Goal: Contribute content: Contribute content

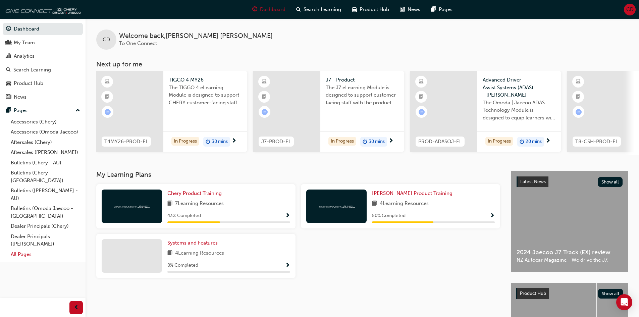
click at [18, 249] on link "All Pages" at bounding box center [45, 254] width 75 height 10
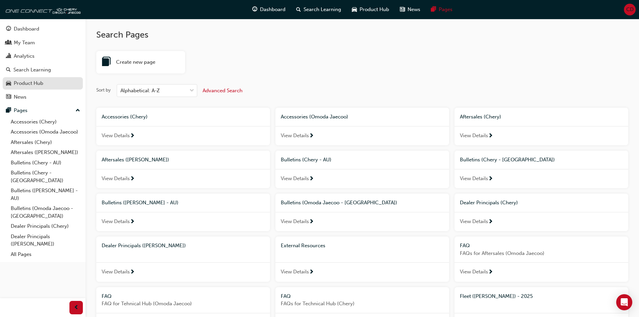
click at [34, 83] on div "Product Hub" at bounding box center [29, 84] width 30 height 8
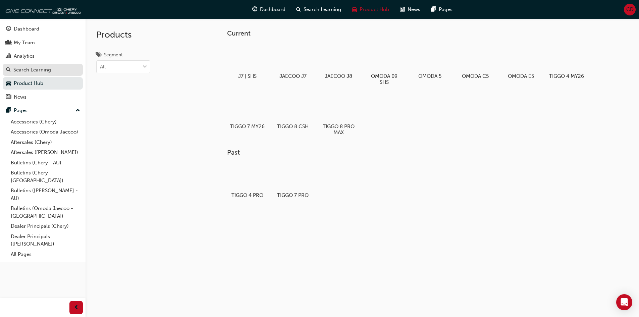
click at [36, 72] on div "Search Learning" at bounding box center [32, 70] width 38 height 8
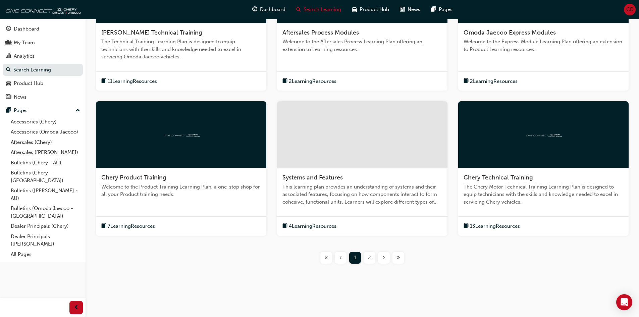
scroll to position [200, 0]
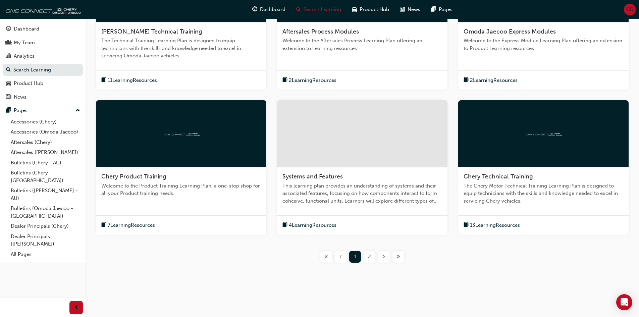
click at [525, 180] on span "Chery Technical Training" at bounding box center [498, 176] width 69 height 7
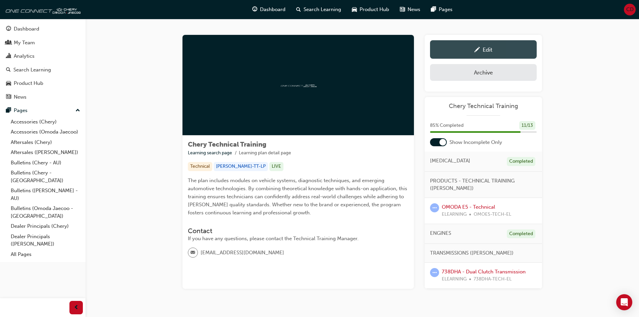
click at [457, 53] on div "Edit" at bounding box center [483, 49] width 97 height 8
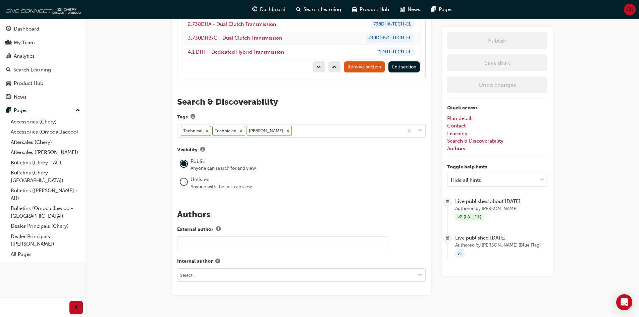
scroll to position [918, 0]
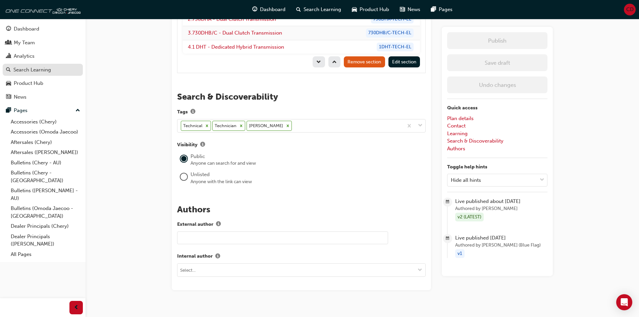
click at [30, 67] on div "Search Learning" at bounding box center [32, 70] width 38 height 8
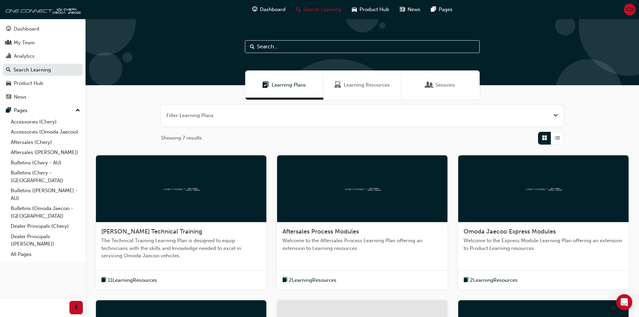
click at [365, 83] on span "Learning Resources" at bounding box center [367, 85] width 46 height 8
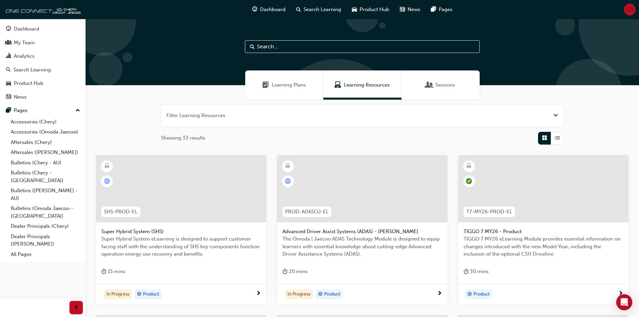
click at [368, 119] on button "button" at bounding box center [362, 115] width 403 height 21
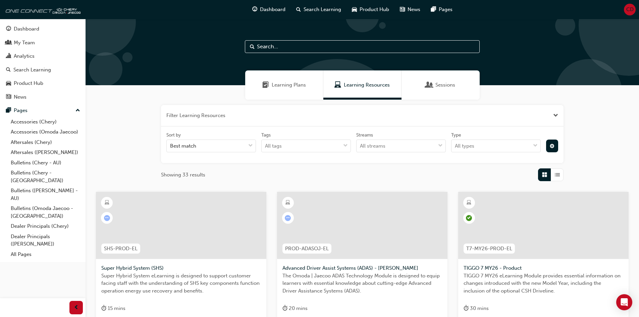
click at [329, 119] on button "button" at bounding box center [362, 115] width 403 height 21
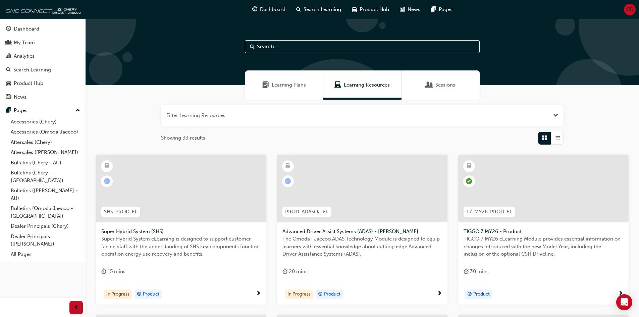
click at [306, 50] on input "text" at bounding box center [362, 46] width 235 height 13
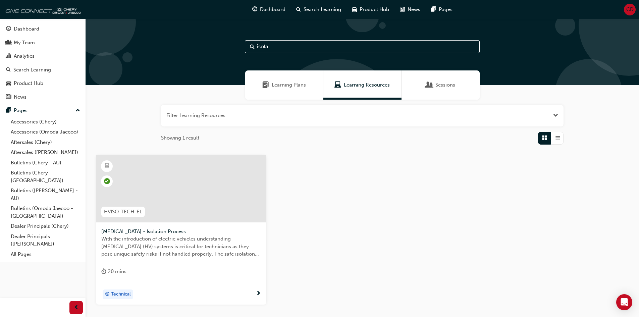
type input "isola"
click at [218, 272] on div "20 mins" at bounding box center [181, 272] width 160 height 11
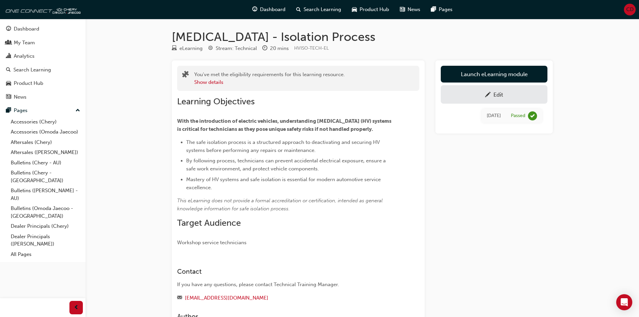
click at [485, 95] on span "pencil-icon" at bounding box center [488, 95] width 6 height 7
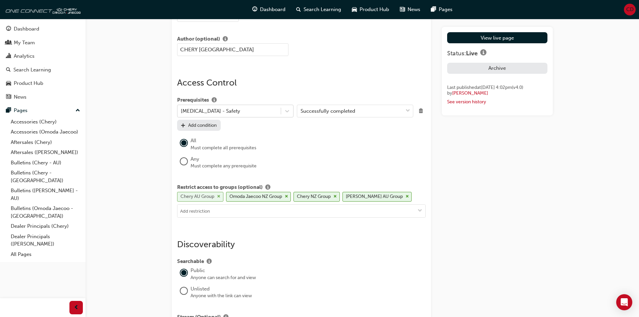
scroll to position [598, 0]
click at [288, 111] on icon at bounding box center [287, 111] width 7 height 7
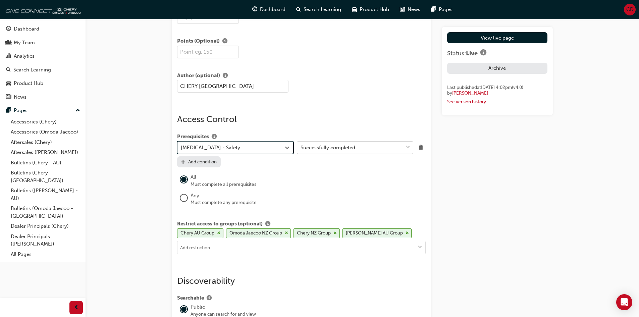
scroll to position [565, 0]
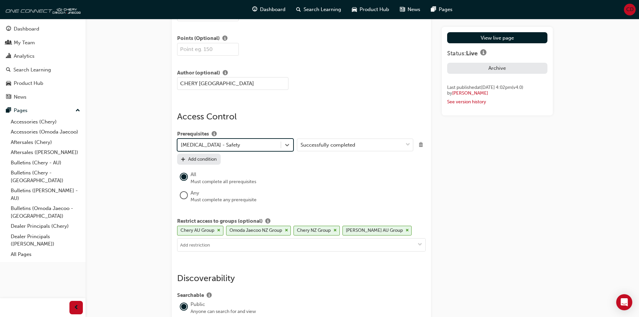
click at [422, 142] on span "Delete" at bounding box center [421, 144] width 9 height 9
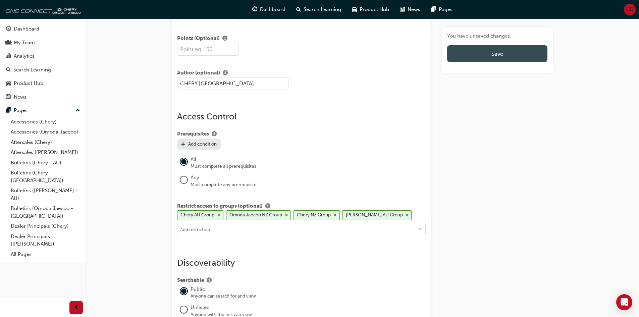
click at [487, 56] on button "Save" at bounding box center [497, 53] width 100 height 17
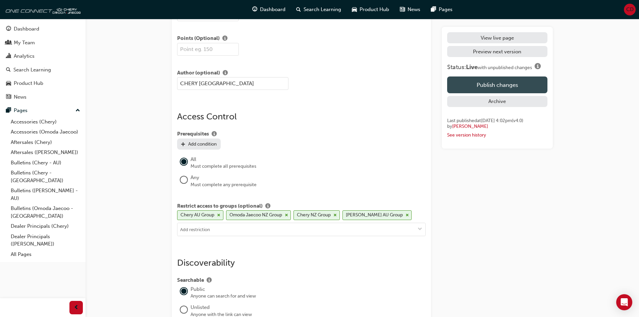
click at [499, 85] on button "Publish changes" at bounding box center [497, 84] width 100 height 17
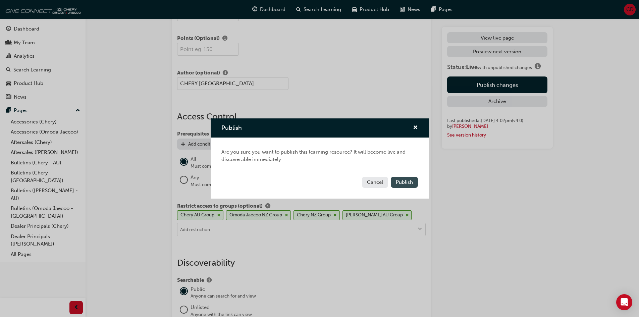
click at [402, 182] on span "Publish" at bounding box center [404, 182] width 17 height 6
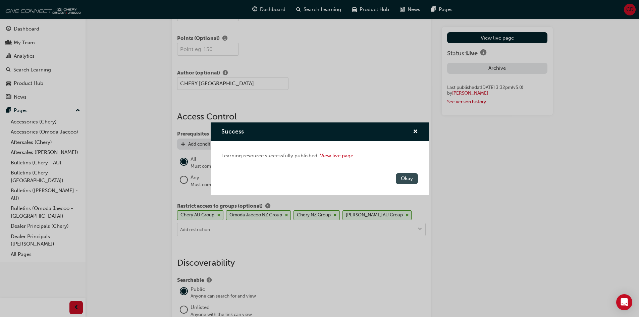
click at [406, 176] on button "Okay" at bounding box center [407, 178] width 22 height 11
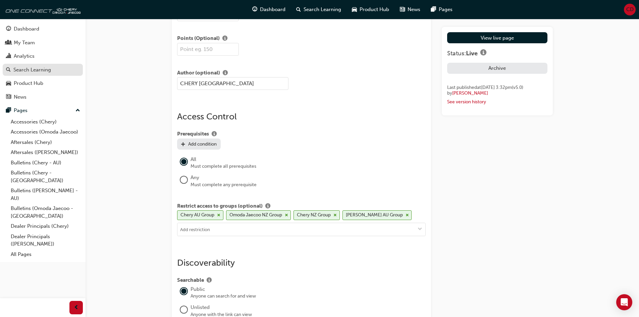
click at [41, 72] on div "Search Learning" at bounding box center [32, 70] width 38 height 8
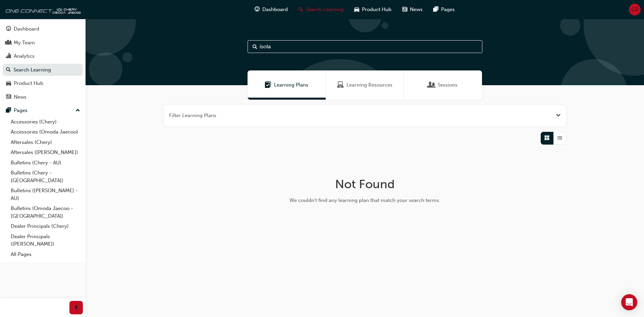
click at [375, 83] on span "Learning Resources" at bounding box center [370, 85] width 46 height 8
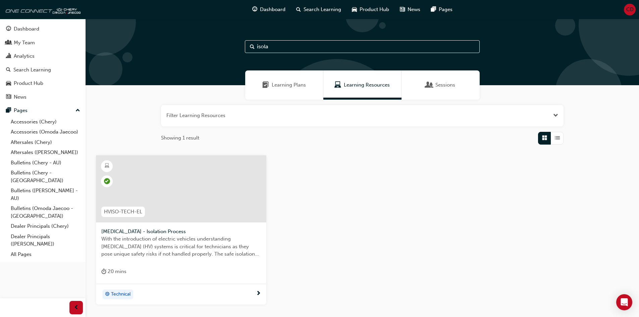
click at [289, 44] on input "isola" at bounding box center [362, 46] width 235 height 13
type input "safe"
click at [187, 225] on div at bounding box center [181, 194] width 160 height 67
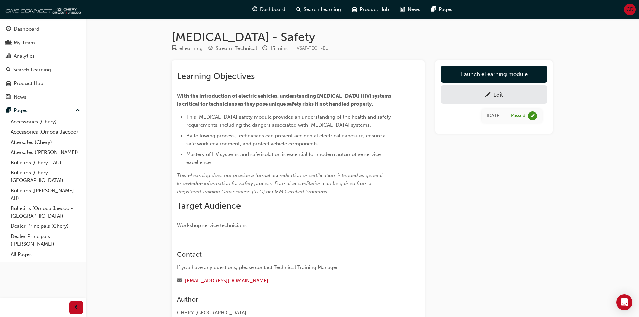
click at [497, 97] on div "Edit" at bounding box center [499, 94] width 10 height 7
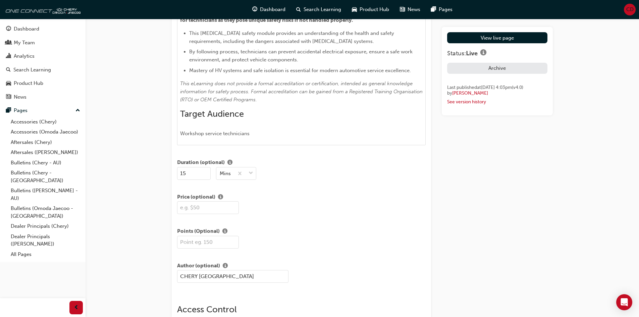
scroll to position [336, 0]
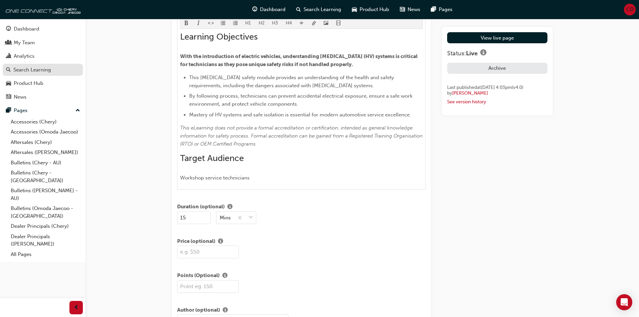
click at [45, 69] on div "Search Learning" at bounding box center [32, 70] width 38 height 8
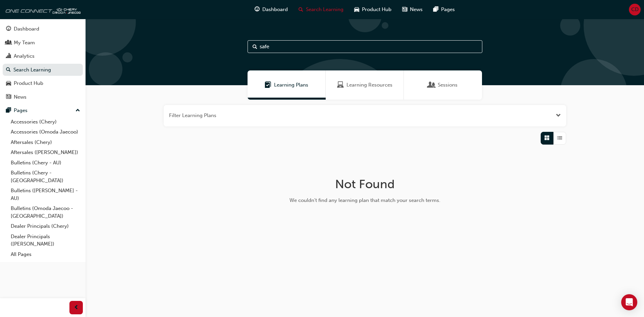
click at [326, 43] on input "safe" at bounding box center [365, 46] width 235 height 13
click at [326, 45] on input "safe" at bounding box center [365, 46] width 235 height 13
click at [272, 47] on input "e5" at bounding box center [365, 46] width 235 height 13
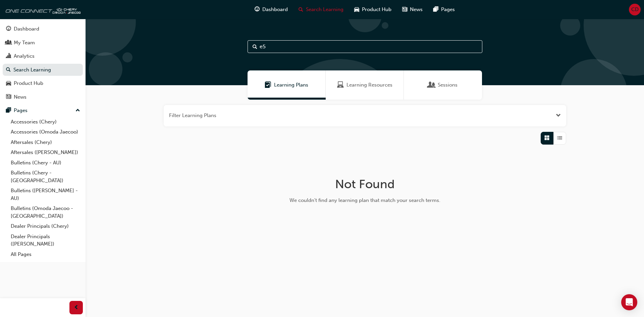
type input "e"
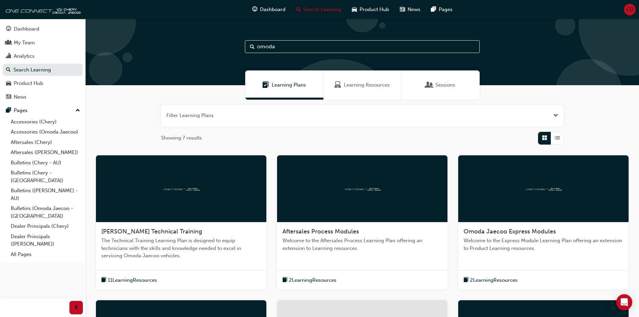
type input "omoda"
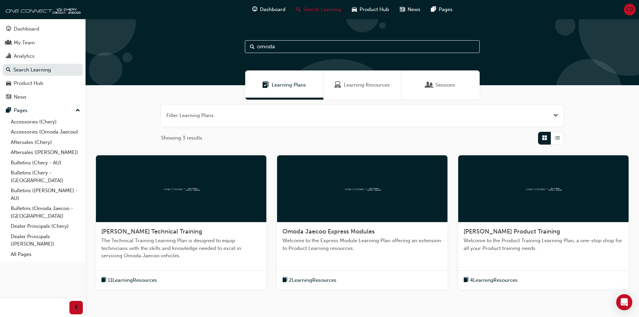
click at [355, 88] on span "Learning Resources" at bounding box center [367, 85] width 46 height 8
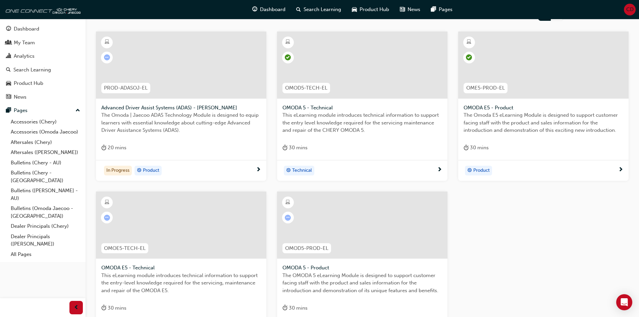
scroll to position [134, 0]
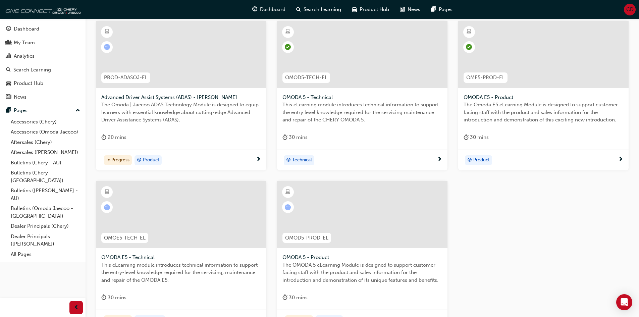
click at [209, 223] on div at bounding box center [181, 214] width 170 height 67
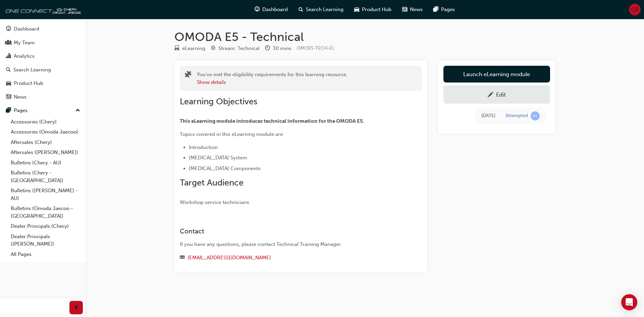
click at [485, 95] on div "Edit" at bounding box center [497, 94] width 97 height 8
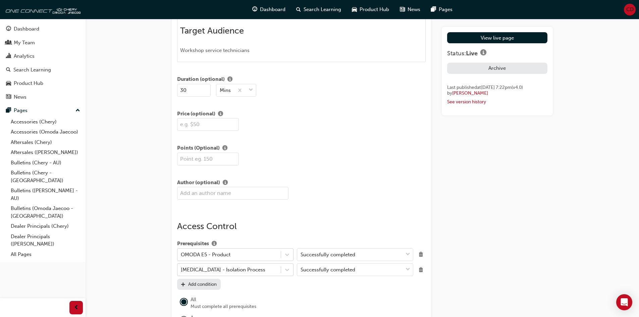
scroll to position [503, 0]
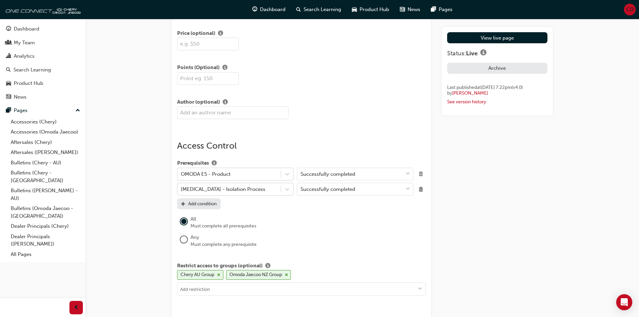
click at [421, 173] on span "Delete" at bounding box center [421, 173] width 9 height 9
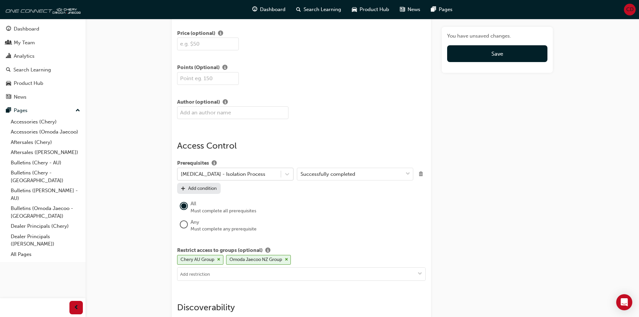
click at [421, 175] on span "Delete" at bounding box center [421, 173] width 9 height 9
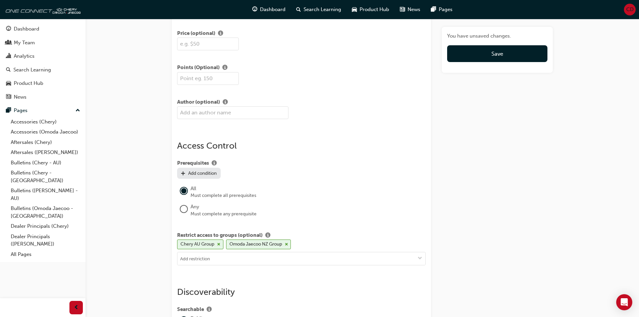
click at [311, 167] on div "Prerequisites" at bounding box center [301, 163] width 249 height 8
click at [310, 245] on div "Chery AU Group Omoda Jaecoo NZ Group" at bounding box center [301, 246] width 249 height 12
click at [300, 259] on input at bounding box center [301, 258] width 248 height 13
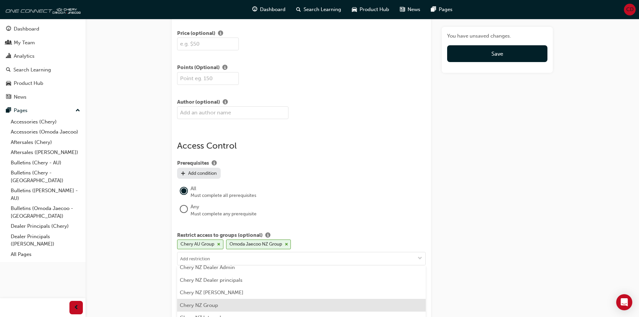
click at [227, 305] on li "Chery NZ Group" at bounding box center [301, 305] width 249 height 13
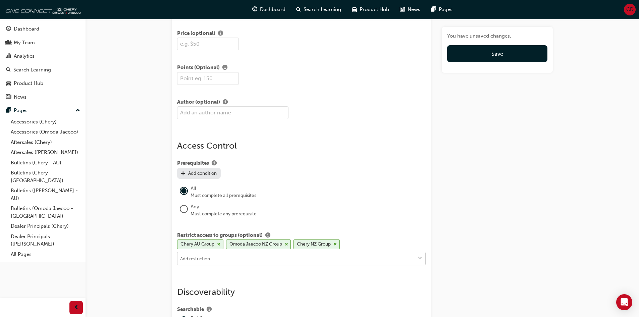
click at [231, 258] on input at bounding box center [301, 258] width 248 height 13
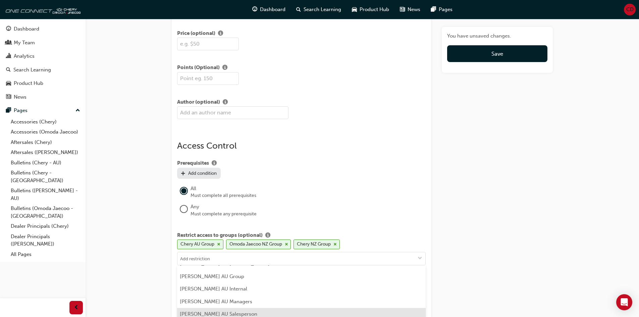
scroll to position [336, 0]
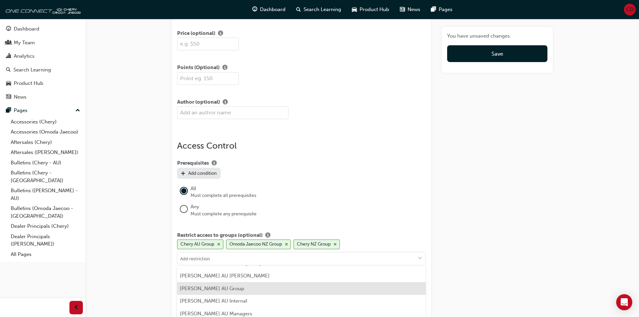
click at [230, 289] on li "[PERSON_NAME] AU Group" at bounding box center [301, 288] width 249 height 13
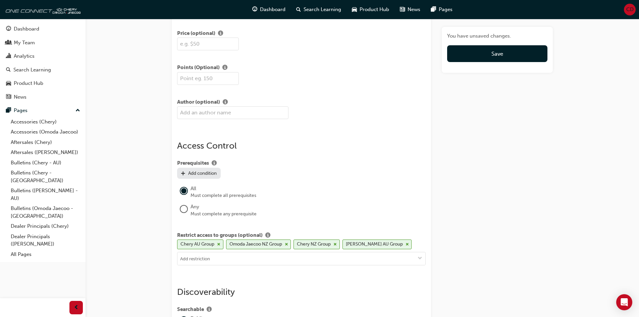
scroll to position [0, 0]
click at [495, 50] on span "Save" at bounding box center [498, 53] width 12 height 7
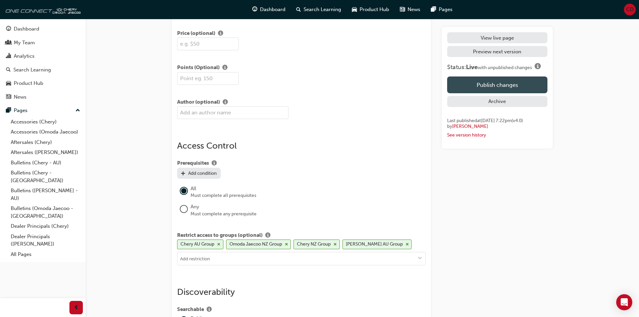
click at [491, 81] on button "Publish changes" at bounding box center [497, 84] width 100 height 17
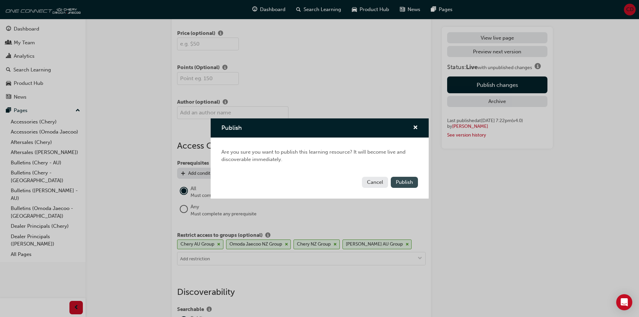
click at [413, 185] on button "Publish" at bounding box center [404, 182] width 27 height 11
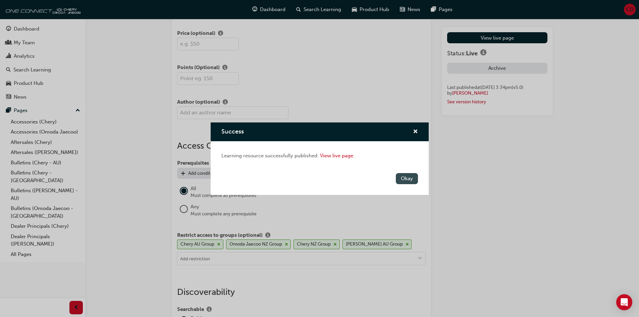
click at [409, 180] on button "Okay" at bounding box center [407, 178] width 22 height 11
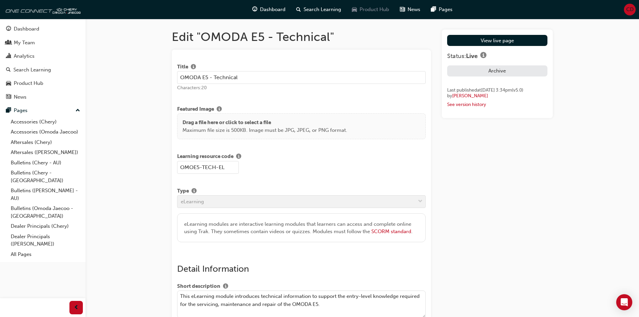
click at [358, 9] on div "Product Hub" at bounding box center [371, 10] width 48 height 14
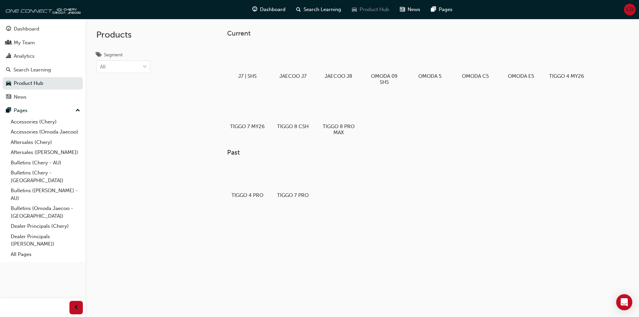
click at [356, 10] on span "car-icon" at bounding box center [354, 9] width 5 height 8
click at [151, 98] on div "Products Segment All" at bounding box center [123, 177] width 75 height 317
click at [45, 67] on div "Search Learning" at bounding box center [32, 70] width 38 height 8
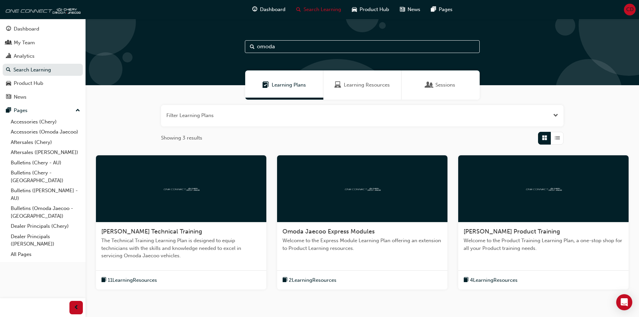
click at [354, 87] on span "Learning Resources" at bounding box center [367, 85] width 46 height 8
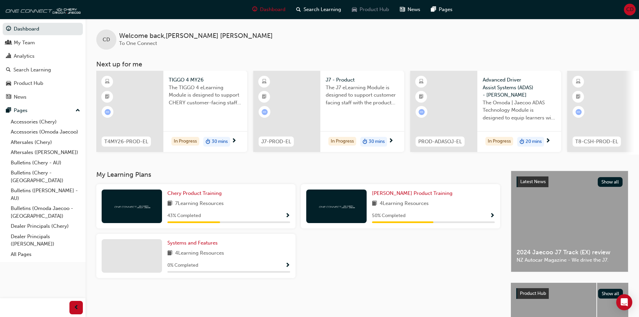
click at [368, 8] on span "Product Hub" at bounding box center [375, 10] width 30 height 8
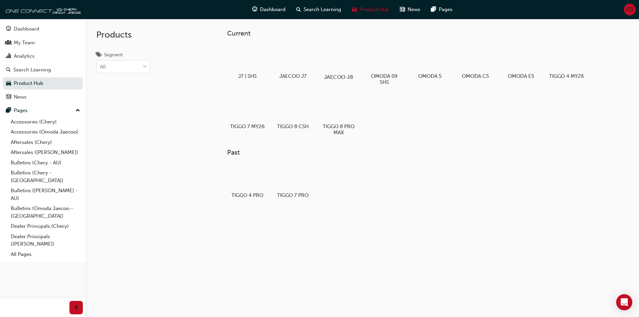
click at [342, 59] on div at bounding box center [338, 57] width 37 height 27
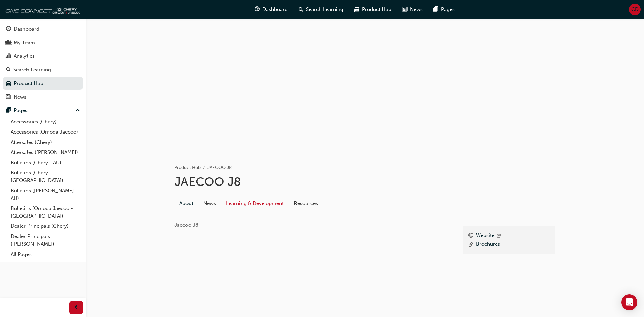
click at [265, 207] on link "Learning & Development" at bounding box center [255, 203] width 68 height 13
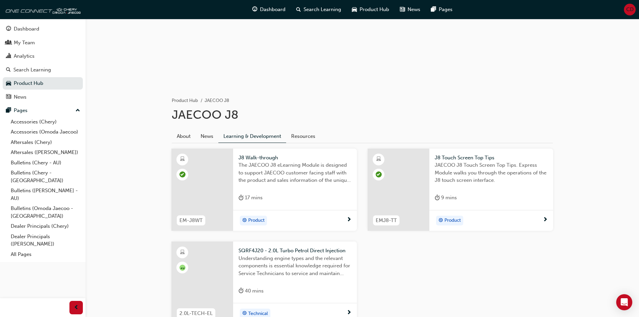
scroll to position [123, 0]
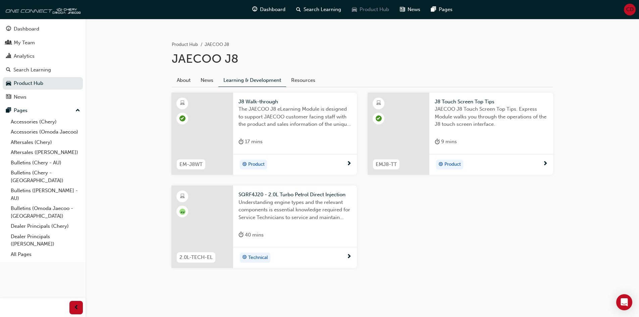
click at [372, 5] on div "Product Hub" at bounding box center [371, 10] width 48 height 14
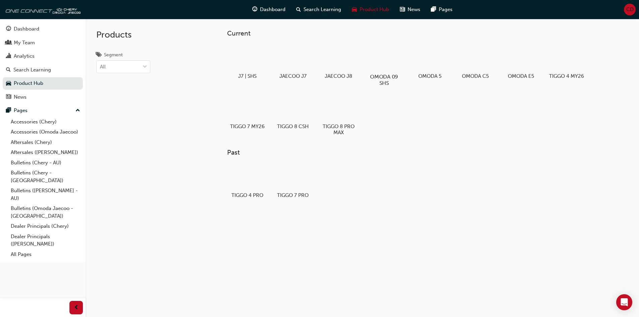
click at [384, 61] on div at bounding box center [383, 57] width 37 height 27
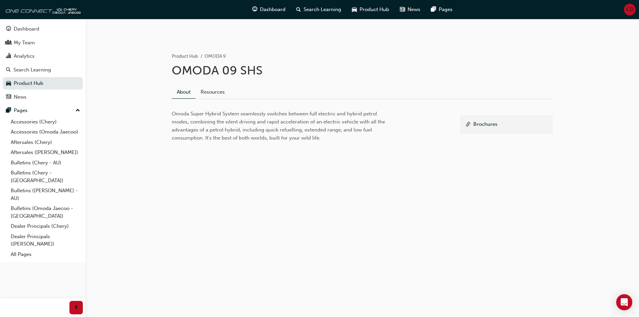
scroll to position [121, 0]
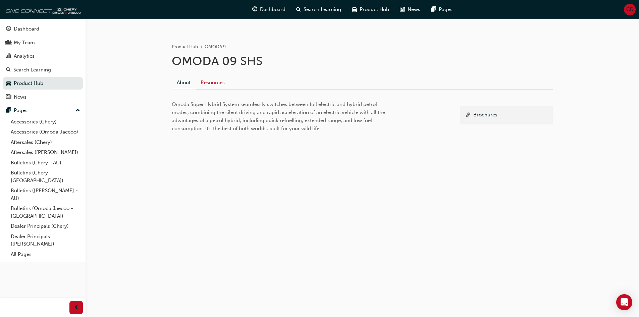
click at [208, 81] on link "Resources" at bounding box center [213, 82] width 34 height 13
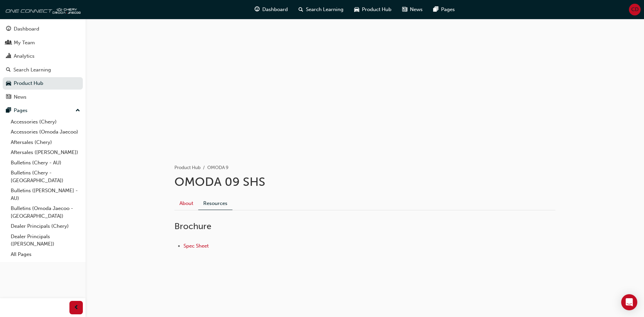
click at [180, 203] on link "About" at bounding box center [186, 203] width 24 height 13
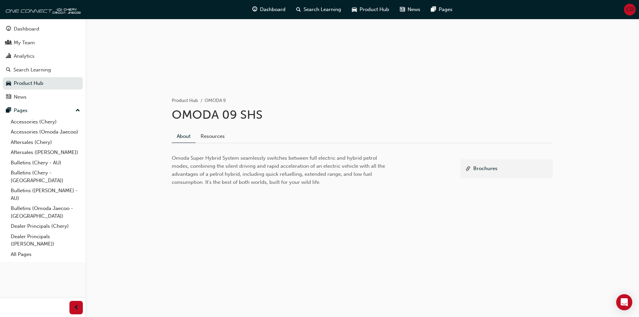
scroll to position [121, 0]
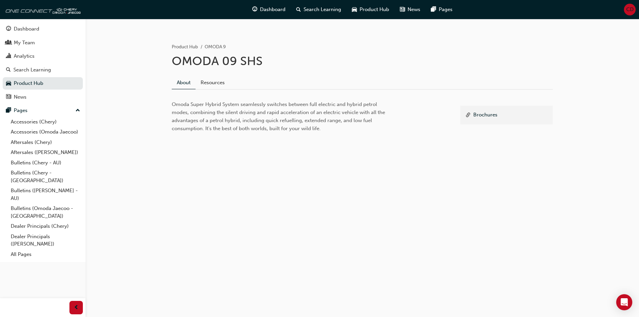
click at [442, 250] on div "Omoda Super Hybrid System seamlessly switches between full electric and hybrid …" at bounding box center [311, 184] width 278 height 168
click at [374, 14] on div "Product Hub" at bounding box center [371, 10] width 48 height 14
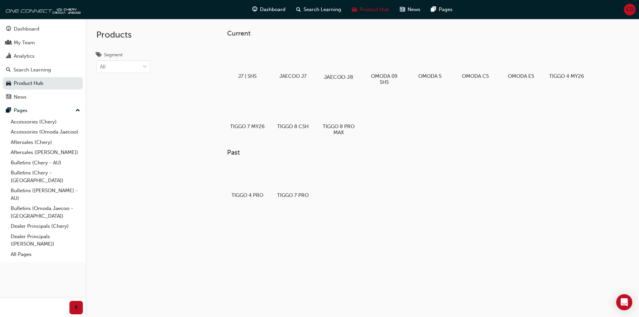
click at [335, 64] on div at bounding box center [338, 57] width 37 height 27
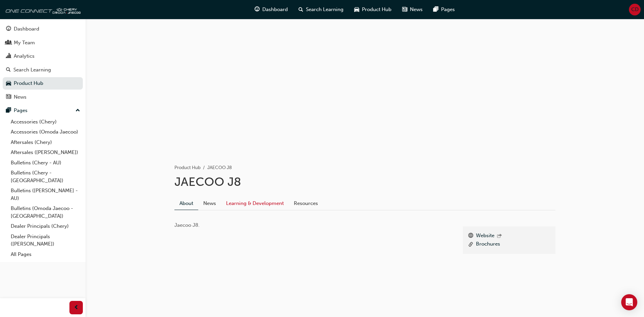
click at [254, 203] on link "Learning & Development" at bounding box center [255, 203] width 68 height 13
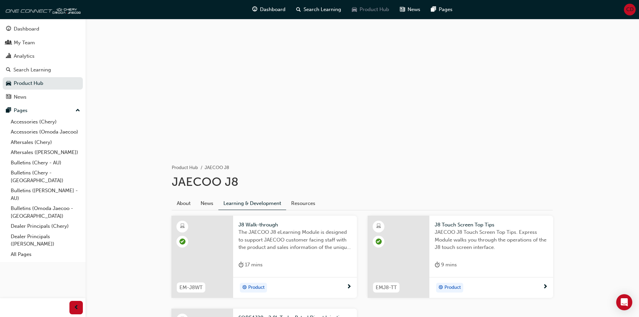
click at [364, 13] on span "Product Hub" at bounding box center [375, 10] width 30 height 8
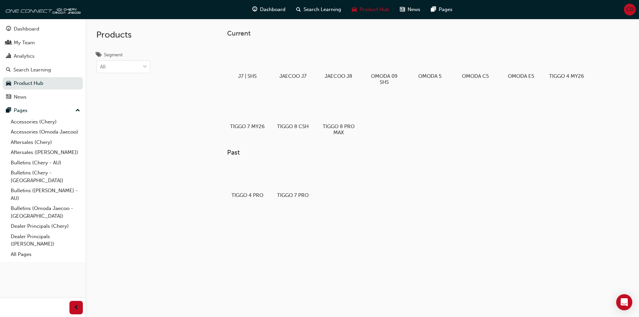
click at [454, 163] on div "TIGGO 4 PRO TIGGO 7 PRO" at bounding box center [417, 184] width 381 height 44
click at [472, 64] on div at bounding box center [475, 57] width 37 height 27
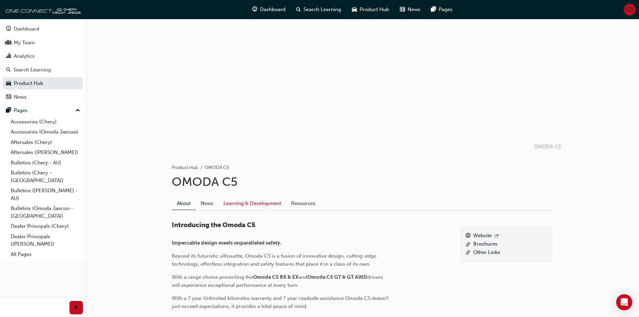
click at [266, 205] on link "Learning & Development" at bounding box center [252, 203] width 68 height 13
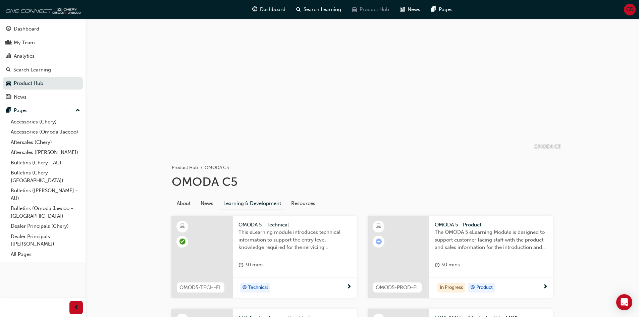
click at [366, 10] on span "Product Hub" at bounding box center [375, 10] width 30 height 8
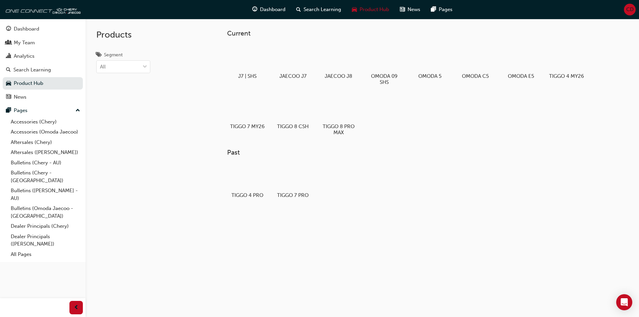
click at [449, 124] on div "J7 | SHS JAECOO J7 JAECOO J8 OMODA 09 SHS OMODA 5 OMODA C5 OMODA E5 TIGGO 4 MY2…" at bounding box center [417, 93] width 381 height 101
drag, startPoint x: 183, startPoint y: 113, endPoint x: 189, endPoint y: 110, distance: 6.2
click at [183, 113] on div "Products Segment All" at bounding box center [141, 177] width 111 height 317
